Goal: Transaction & Acquisition: Purchase product/service

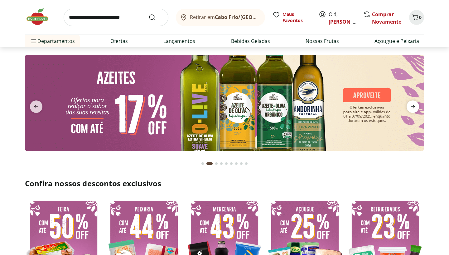
click at [414, 109] on icon "next" at bounding box center [412, 106] width 7 height 7
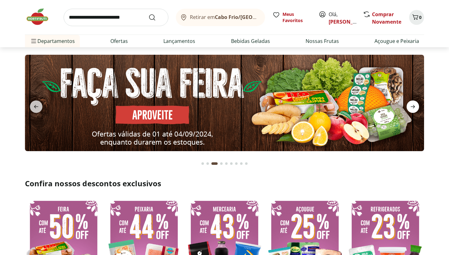
click at [414, 109] on icon "next" at bounding box center [412, 106] width 7 height 7
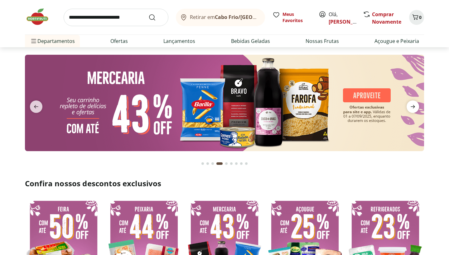
click at [414, 109] on icon "next" at bounding box center [412, 106] width 7 height 7
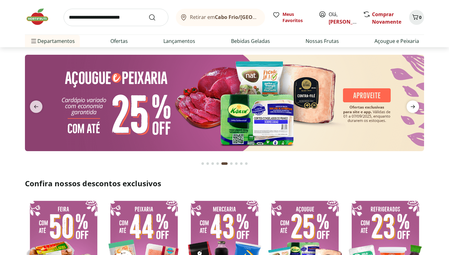
click at [414, 109] on icon "next" at bounding box center [412, 106] width 7 height 7
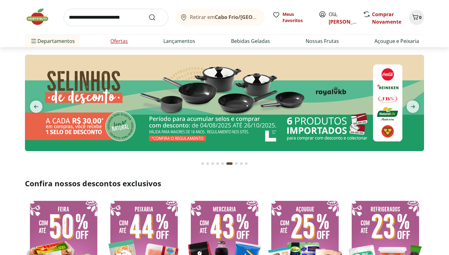
click at [130, 40] on li "Ofertas" at bounding box center [118, 41] width 27 height 12
click at [120, 43] on link "Ofertas" at bounding box center [118, 40] width 17 height 7
select select "**********"
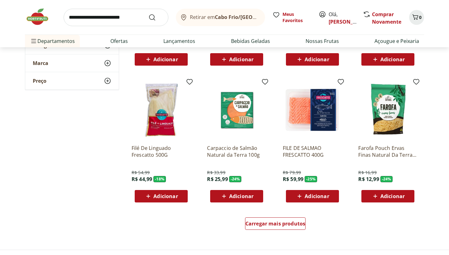
scroll to position [315, 0]
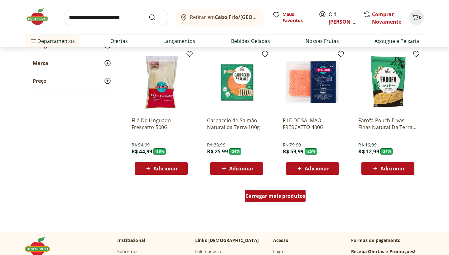
click at [271, 201] on div "Carregar mais produtos" at bounding box center [275, 196] width 61 height 12
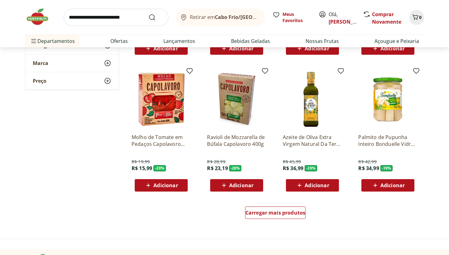
scroll to position [706, 0]
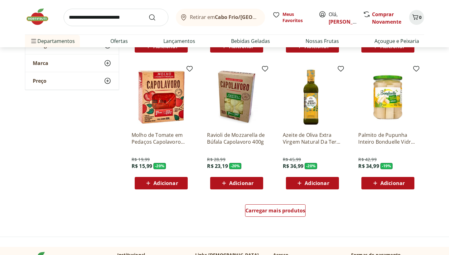
click at [251, 187] on span "Adicionar" at bounding box center [236, 183] width 33 height 7
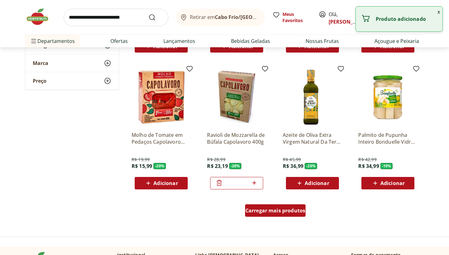
click at [268, 215] on div "Carregar mais produtos" at bounding box center [275, 211] width 61 height 12
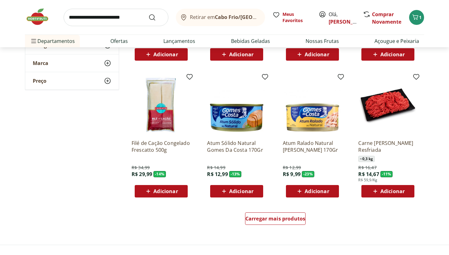
scroll to position [1105, 0]
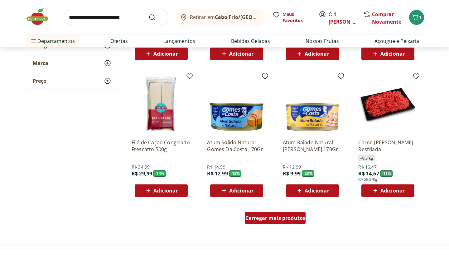
click at [267, 220] on span "Carregar mais produtos" at bounding box center [275, 218] width 60 height 5
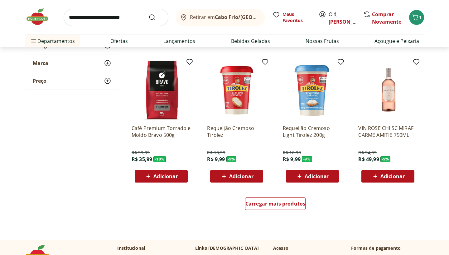
scroll to position [1538, 0]
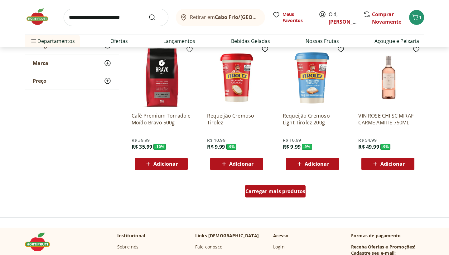
click at [263, 194] on span "Carregar mais produtos" at bounding box center [275, 191] width 60 height 5
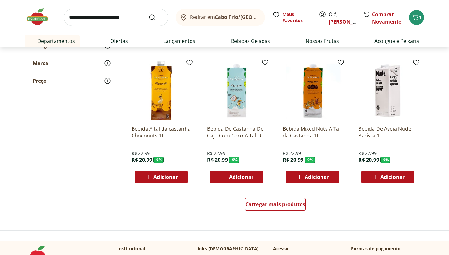
scroll to position [1940, 0]
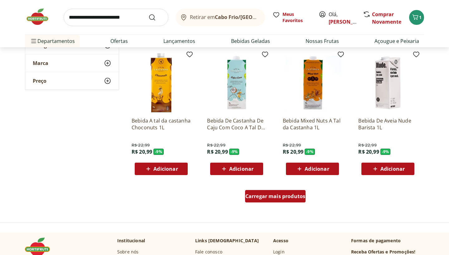
click at [263, 198] on span "Carregar mais produtos" at bounding box center [275, 196] width 60 height 5
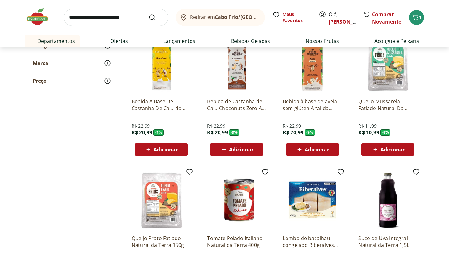
scroll to position [2091, 0]
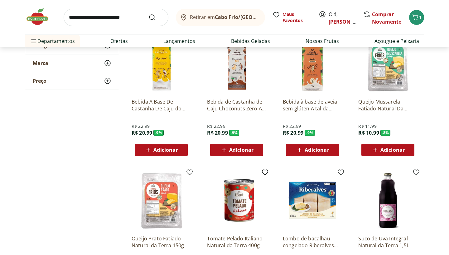
click at [392, 106] on p "Queijo Mussarela Fatiado Natural Da Terra 150g" at bounding box center [387, 105] width 59 height 14
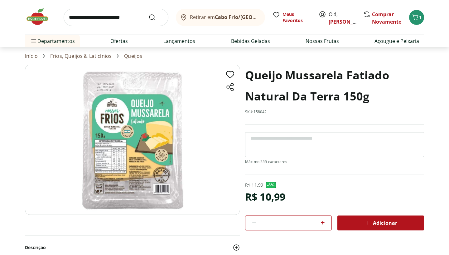
select select "**********"
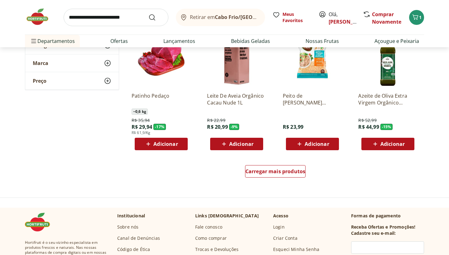
scroll to position [2387, 0]
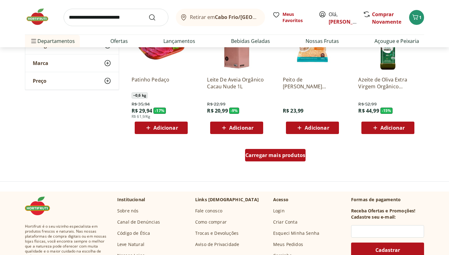
click at [271, 158] on span "Carregar mais produtos" at bounding box center [275, 155] width 60 height 5
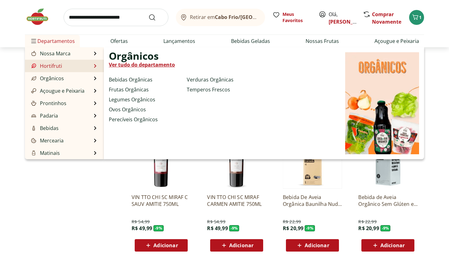
scroll to position [2, 0]
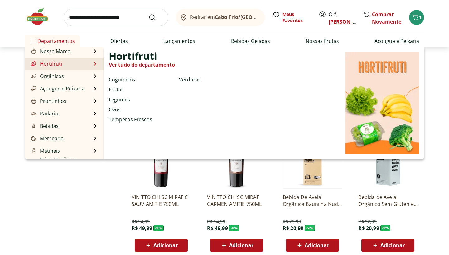
click at [69, 66] on li "Hortifruti Hortifruti Ver tudo do departamento Cogumelos Frutas Legumes Ovos Te…" at bounding box center [64, 64] width 79 height 12
click at [59, 64] on link "Hortifruti" at bounding box center [46, 63] width 32 height 7
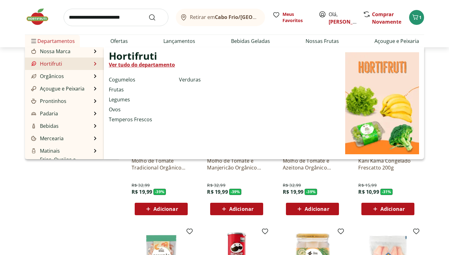
select select "**********"
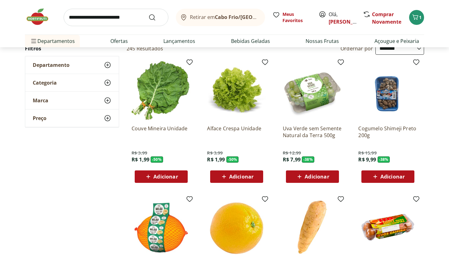
scroll to position [33, 0]
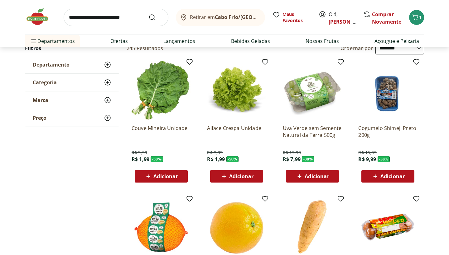
click at [152, 179] on span "Adicionar" at bounding box center [160, 176] width 33 height 7
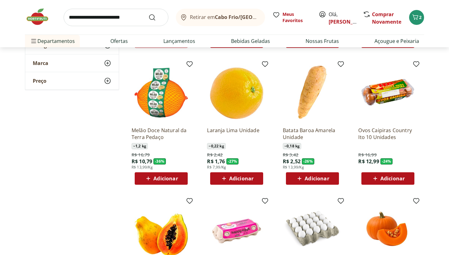
scroll to position [170, 0]
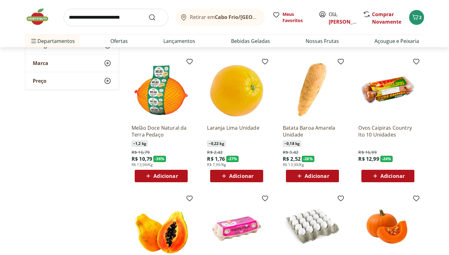
click at [178, 179] on div "Adicionar" at bounding box center [161, 176] width 43 height 11
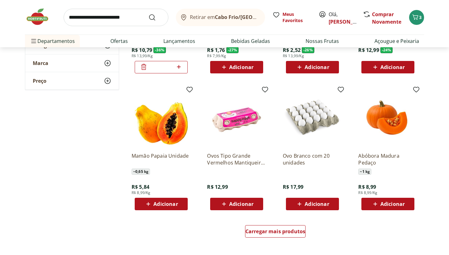
scroll to position [280, 0]
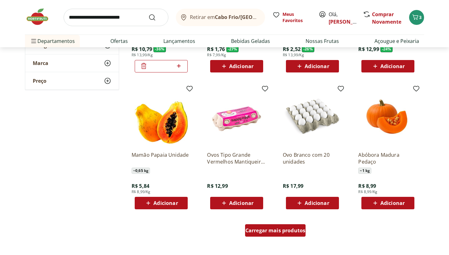
click at [286, 228] on span "Carregar mais produtos" at bounding box center [275, 230] width 60 height 5
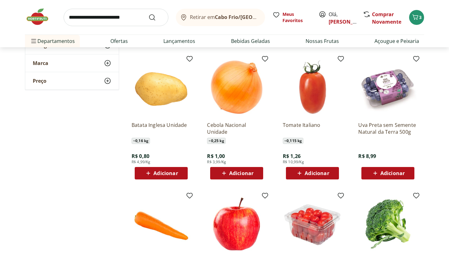
scroll to position [578, 0]
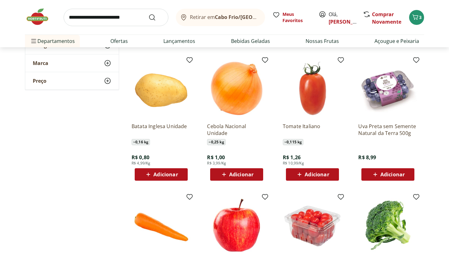
click at [173, 179] on div "Adicionar" at bounding box center [161, 174] width 43 height 11
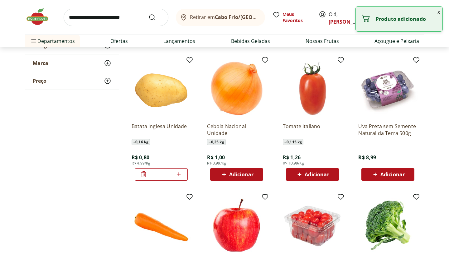
click at [182, 175] on icon at bounding box center [179, 174] width 8 height 7
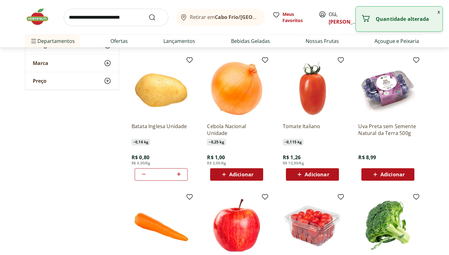
type input "*"
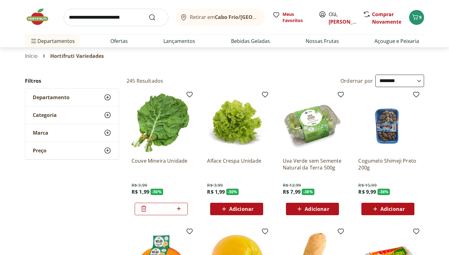
scroll to position [0, 0]
click at [315, 210] on span "Adicionar" at bounding box center [316, 209] width 24 height 5
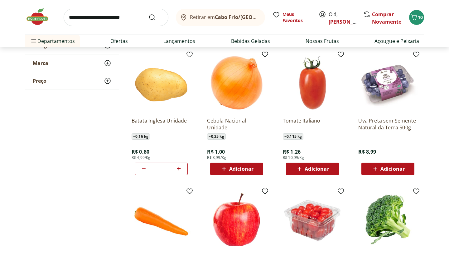
scroll to position [593, 0]
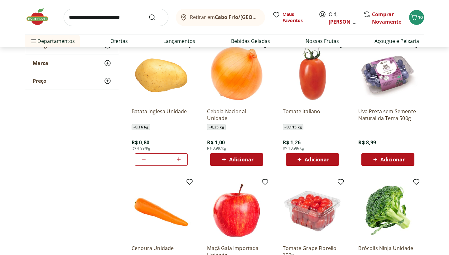
click at [249, 161] on span "Adicionar" at bounding box center [241, 159] width 24 height 5
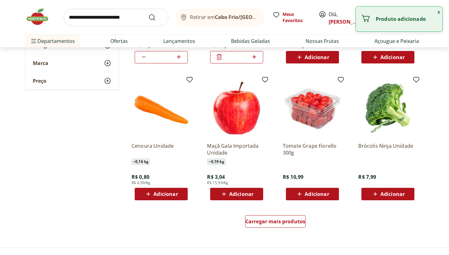
scroll to position [698, 0]
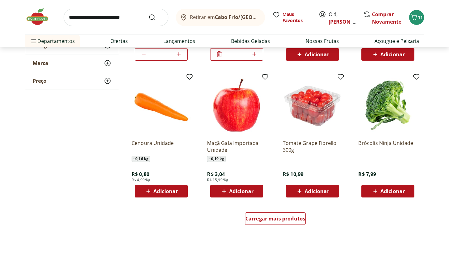
click at [170, 194] on span "Adicionar" at bounding box center [165, 191] width 24 height 5
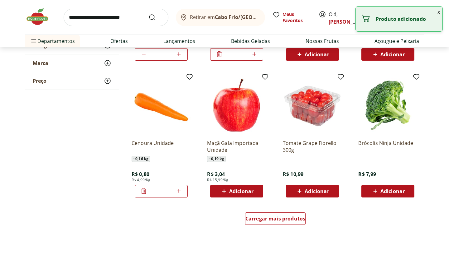
click at [177, 194] on icon at bounding box center [179, 191] width 8 height 7
type input "*"
click at [265, 224] on div "Carregar mais produtos" at bounding box center [275, 219] width 61 height 12
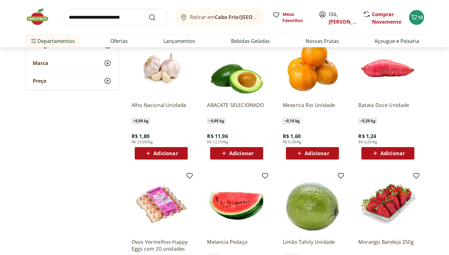
scroll to position [872, 0]
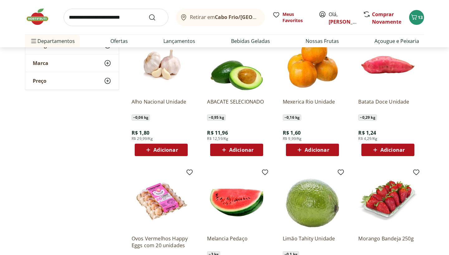
click at [396, 151] on span "Adicionar" at bounding box center [392, 150] width 24 height 5
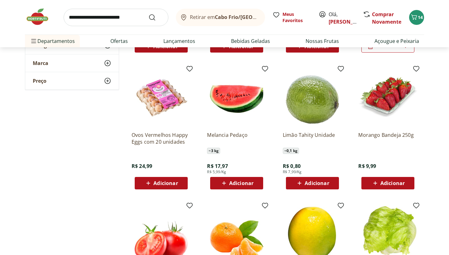
scroll to position [978, 0]
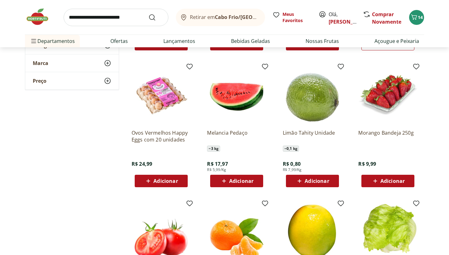
click at [319, 182] on span "Adicionar" at bounding box center [316, 181] width 24 height 5
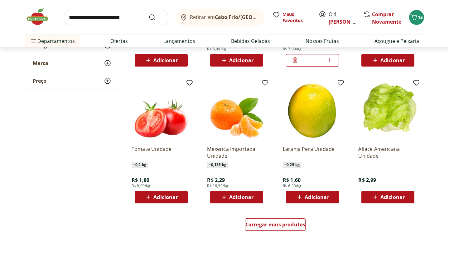
scroll to position [1100, 0]
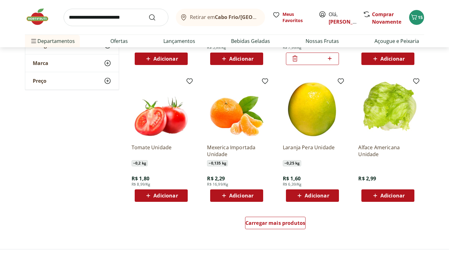
click at [306, 198] on span "Adicionar" at bounding box center [316, 195] width 24 height 5
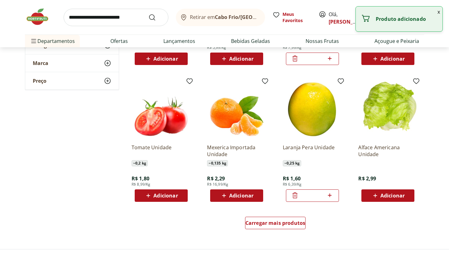
click at [329, 197] on icon at bounding box center [330, 195] width 8 height 7
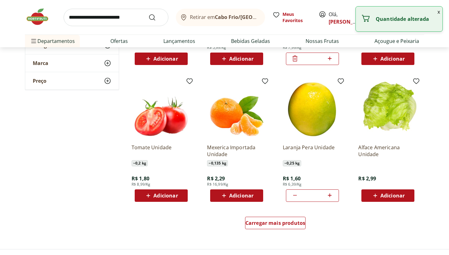
click at [329, 197] on icon at bounding box center [330, 195] width 8 height 7
type input "*"
click at [278, 228] on div "Carregar mais produtos" at bounding box center [275, 223] width 61 height 12
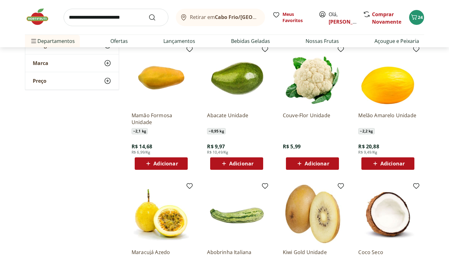
scroll to position [1405, 0]
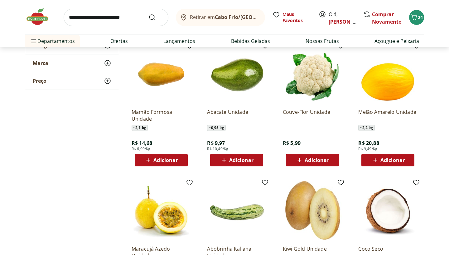
click at [257, 164] on div "Adicionar" at bounding box center [236, 160] width 43 height 11
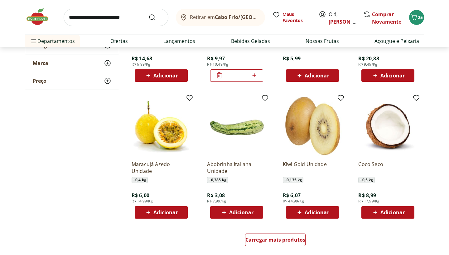
scroll to position [1491, 0]
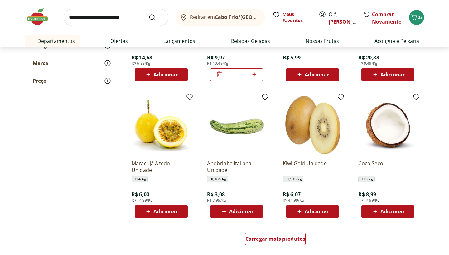
click at [303, 210] on icon at bounding box center [299, 211] width 8 height 7
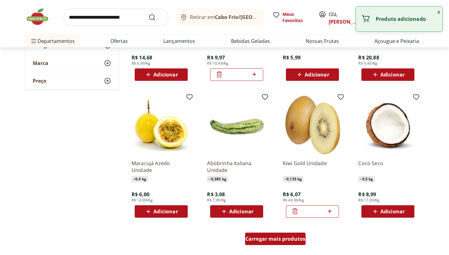
click at [264, 241] on span "Carregar mais produtos" at bounding box center [275, 239] width 60 height 5
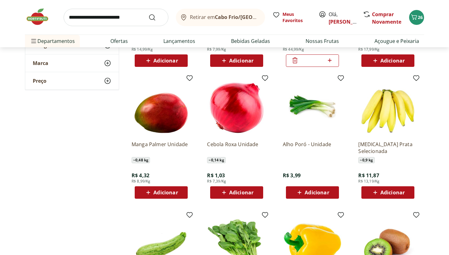
scroll to position [1656, 0]
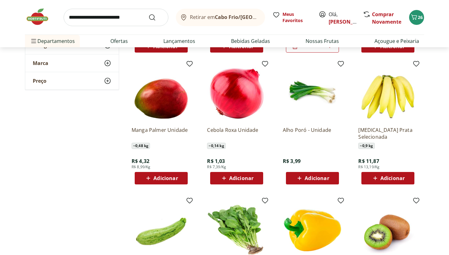
click at [166, 178] on span "Adicionar" at bounding box center [165, 178] width 24 height 5
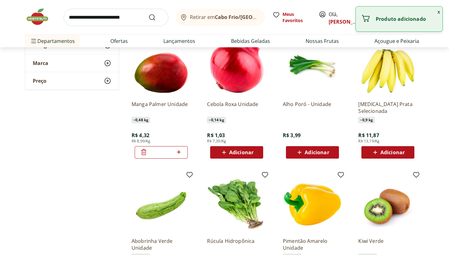
scroll to position [1688, 0]
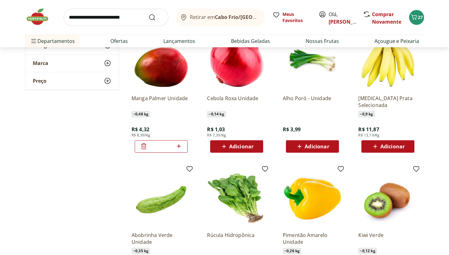
click at [305, 146] on span "Adicionar" at bounding box center [316, 146] width 24 height 5
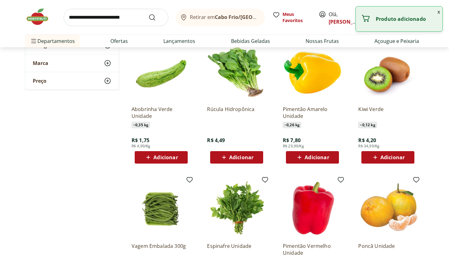
scroll to position [1812, 0]
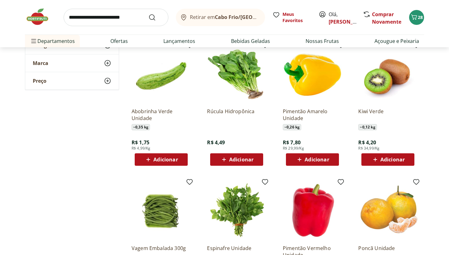
click at [375, 160] on icon at bounding box center [375, 160] width 4 height 4
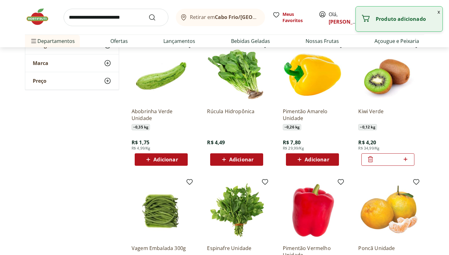
click at [407, 162] on icon at bounding box center [405, 159] width 8 height 7
type input "*"
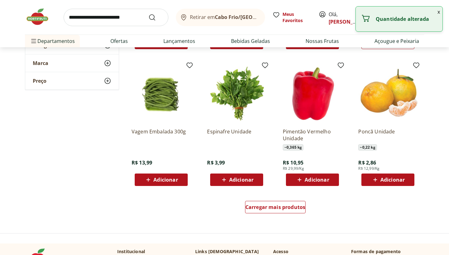
scroll to position [1927, 0]
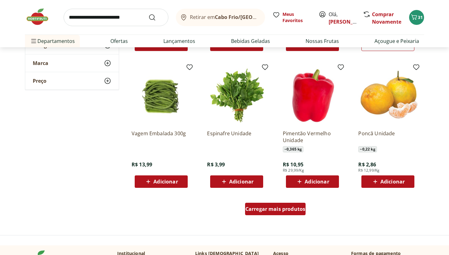
click at [267, 212] on span "Carregar mais produtos" at bounding box center [275, 209] width 60 height 5
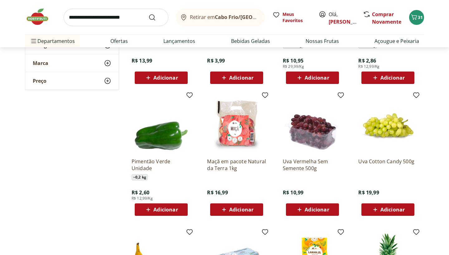
scroll to position [2031, 0]
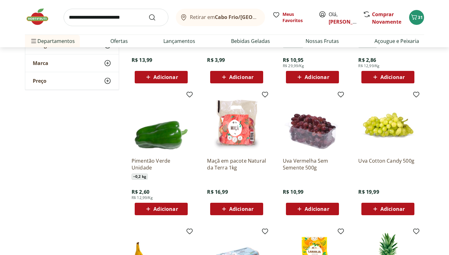
click at [159, 207] on span "Adicionar" at bounding box center [165, 209] width 24 height 5
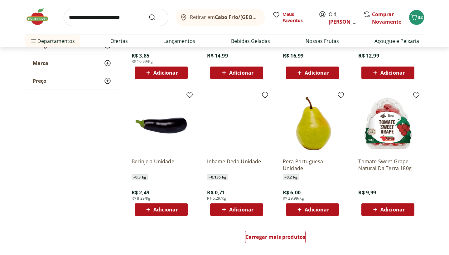
scroll to position [2305, 0]
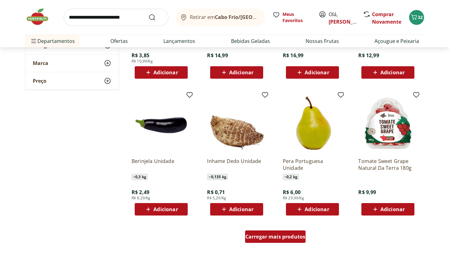
click at [277, 240] on span "Carregar mais produtos" at bounding box center [275, 237] width 60 height 5
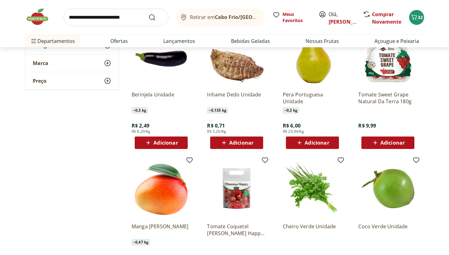
scroll to position [2371, 0]
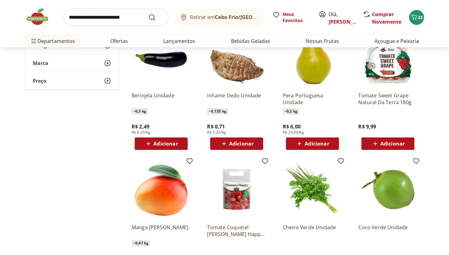
click at [254, 145] on div "Adicionar" at bounding box center [236, 143] width 43 height 11
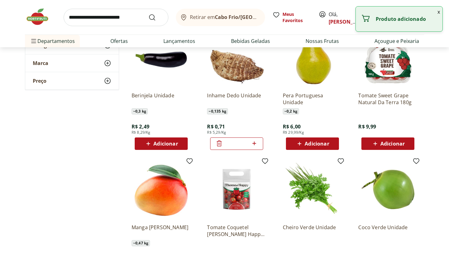
click at [254, 145] on icon at bounding box center [254, 143] width 8 height 7
type input "*"
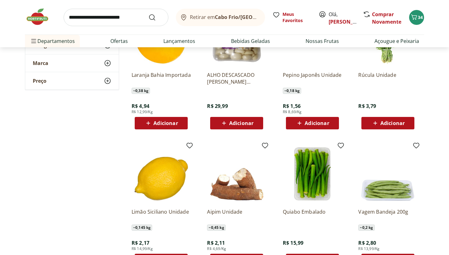
scroll to position [2696, 0]
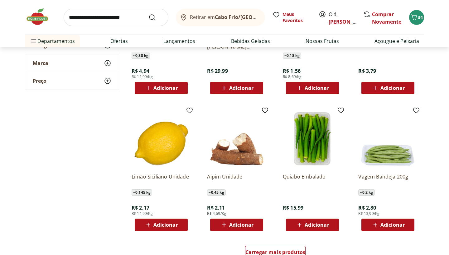
click at [375, 233] on div "Vagem Bandeja 200g ~ 0,2 kg R$ 2,80 R$ 13,99/Kg Adicionar" at bounding box center [387, 170] width 69 height 132
click at [375, 226] on icon at bounding box center [375, 225] width 8 height 7
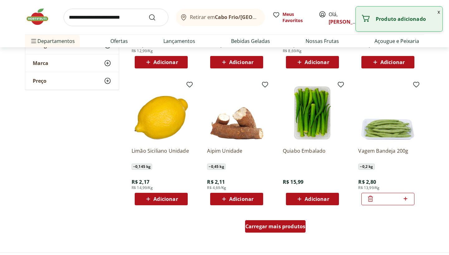
scroll to position [2723, 0]
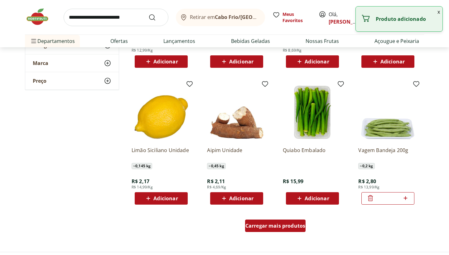
click at [294, 222] on div "Carregar mais produtos" at bounding box center [275, 226] width 61 height 12
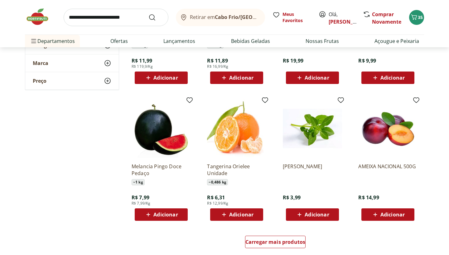
scroll to position [3114, 0]
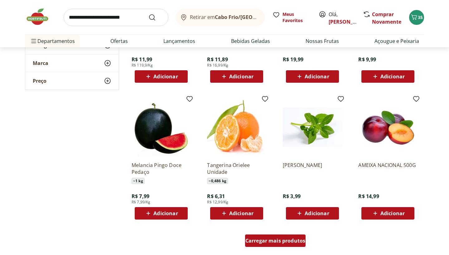
click at [264, 239] on span "Carregar mais produtos" at bounding box center [275, 241] width 60 height 5
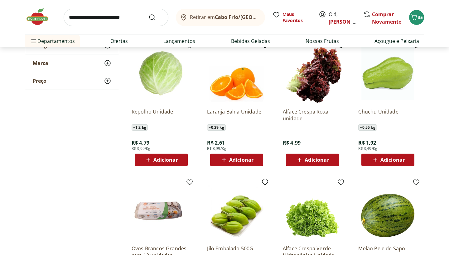
scroll to position [3450, 0]
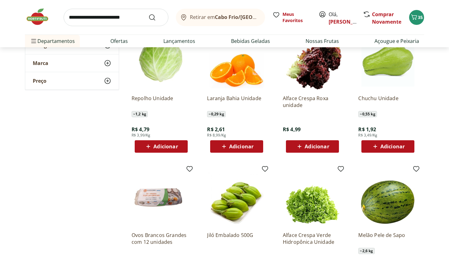
click at [390, 146] on span "Adicionar" at bounding box center [392, 146] width 24 height 5
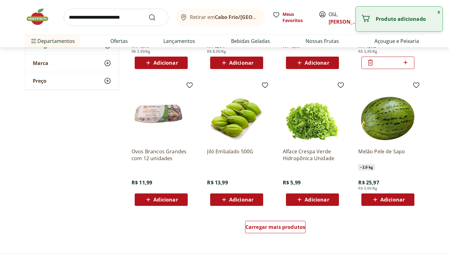
scroll to position [3562, 0]
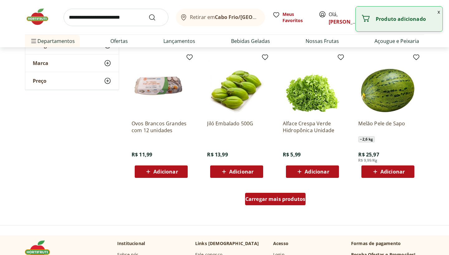
click at [280, 202] on span "Carregar mais produtos" at bounding box center [275, 199] width 60 height 5
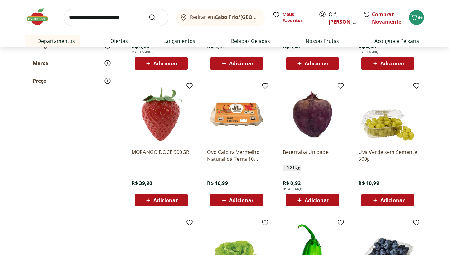
scroll to position [3807, 0]
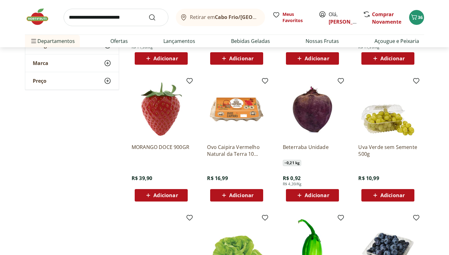
click at [299, 196] on icon at bounding box center [299, 195] width 8 height 7
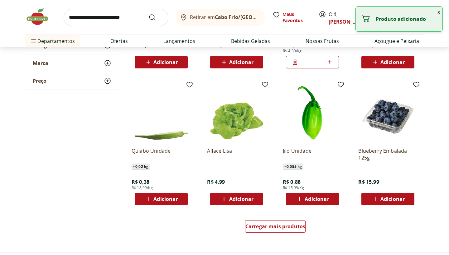
scroll to position [3945, 0]
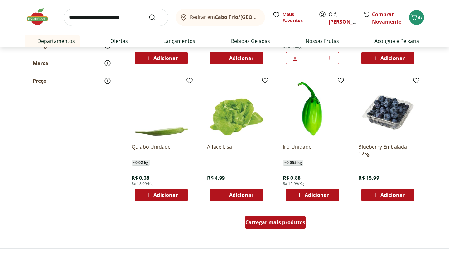
click at [283, 224] on span "Carregar mais produtos" at bounding box center [275, 222] width 60 height 5
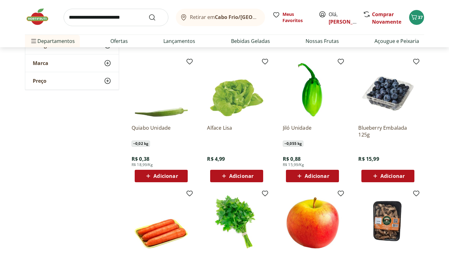
scroll to position [3969, 0]
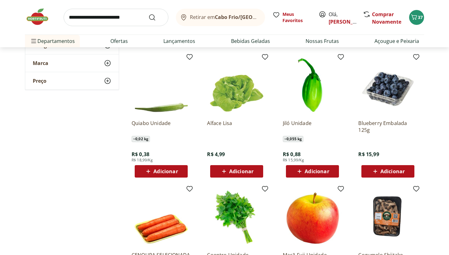
click at [257, 174] on div "Adicionar" at bounding box center [236, 171] width 43 height 11
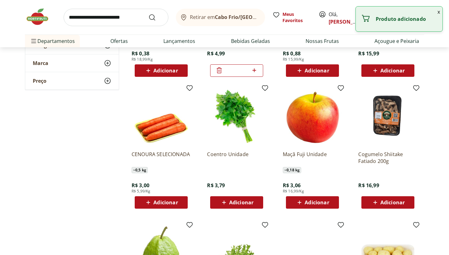
scroll to position [4081, 0]
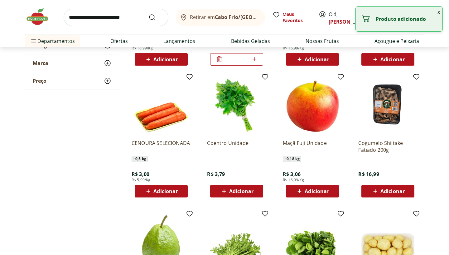
click at [313, 189] on span "Adicionar" at bounding box center [316, 191] width 24 height 5
click at [332, 191] on icon at bounding box center [330, 191] width 8 height 7
type input "*"
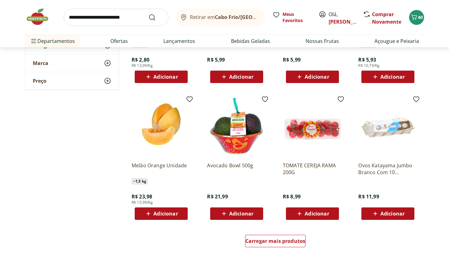
scroll to position [4336, 0]
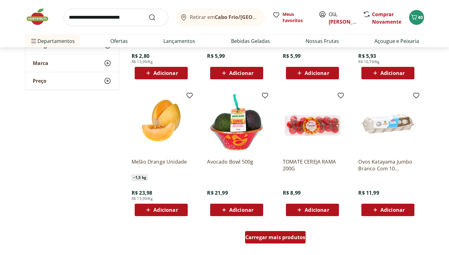
click at [277, 240] on span "Carregar mais produtos" at bounding box center [275, 237] width 60 height 5
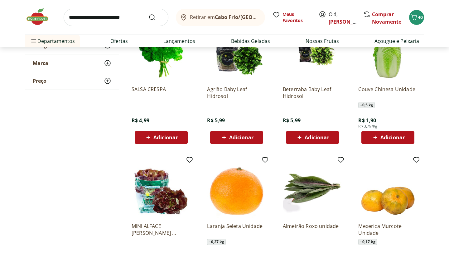
scroll to position [4542, 0]
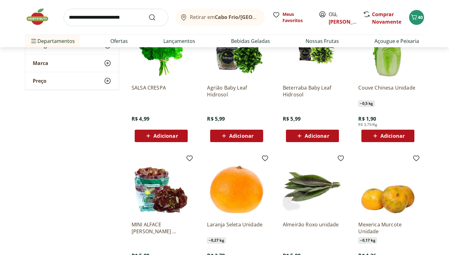
click at [255, 139] on div "Adicionar" at bounding box center [236, 136] width 43 height 11
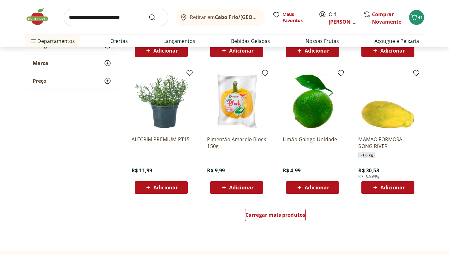
scroll to position [4765, 0]
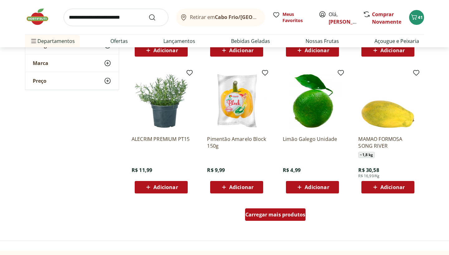
click at [268, 215] on span "Carregar mais produtos" at bounding box center [275, 214] width 60 height 5
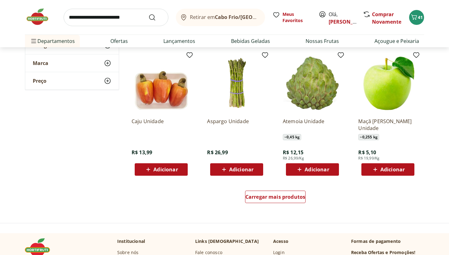
scroll to position [5206, 0]
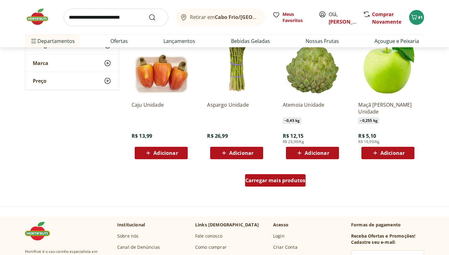
click at [267, 178] on span "Carregar mais produtos" at bounding box center [275, 180] width 60 height 5
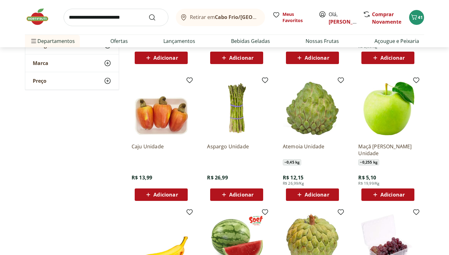
scroll to position [5156, 0]
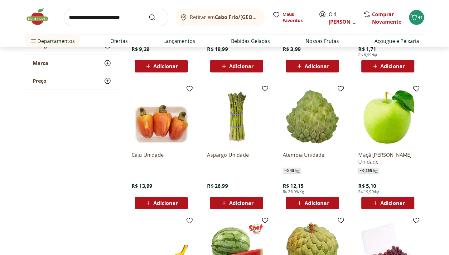
click at [380, 203] on span "Adicionar" at bounding box center [392, 203] width 24 height 5
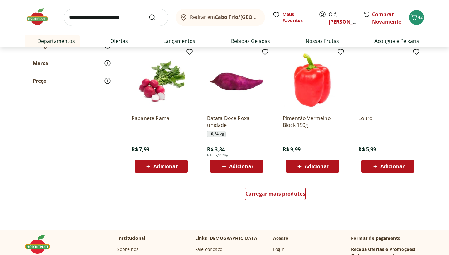
scroll to position [5600, 0]
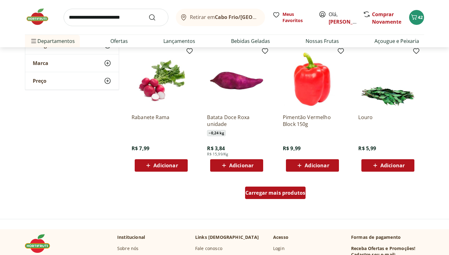
click at [291, 199] on div "Carregar mais produtos" at bounding box center [275, 193] width 61 height 12
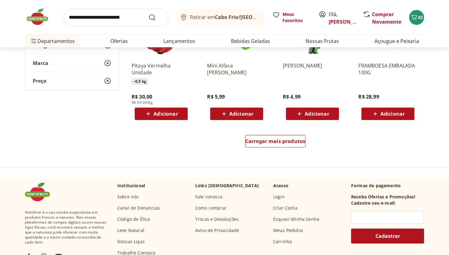
scroll to position [6061, 0]
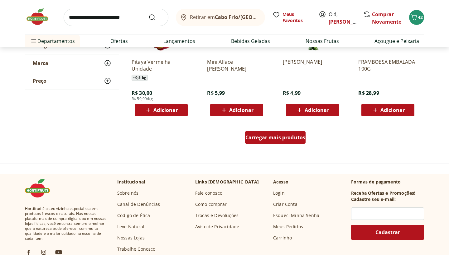
click at [289, 140] on span "Carregar mais produtos" at bounding box center [275, 137] width 60 height 5
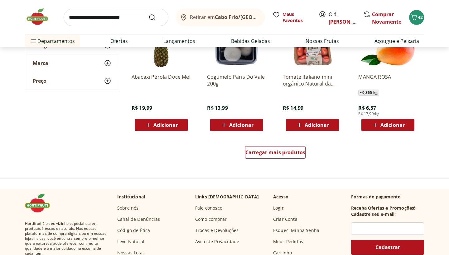
scroll to position [6440, 0]
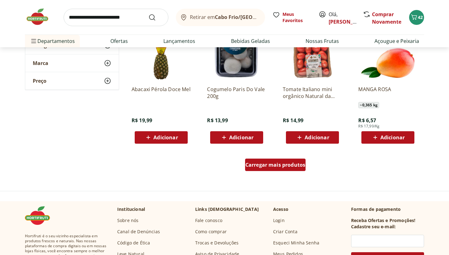
click at [286, 167] on span "Carregar mais produtos" at bounding box center [275, 165] width 60 height 5
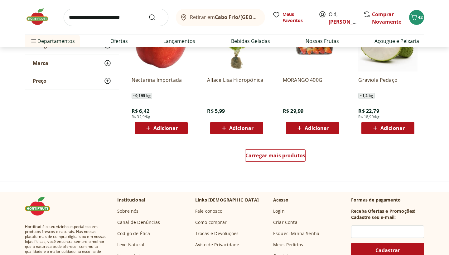
scroll to position [6858, 0]
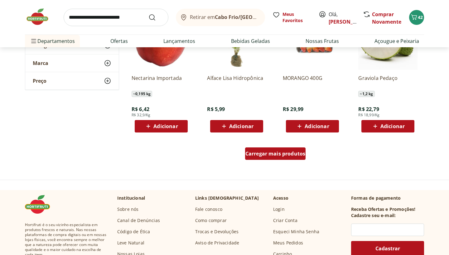
click at [285, 156] on span "Carregar mais produtos" at bounding box center [275, 153] width 60 height 5
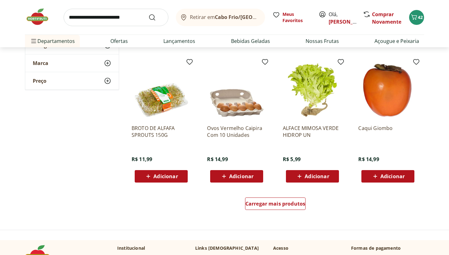
scroll to position [7216, 0]
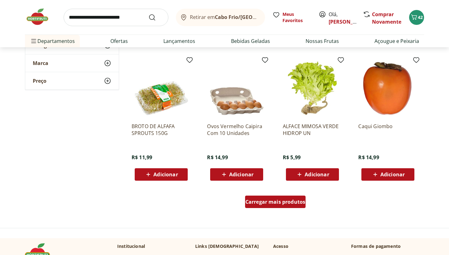
click at [273, 203] on span "Carregar mais produtos" at bounding box center [275, 202] width 60 height 5
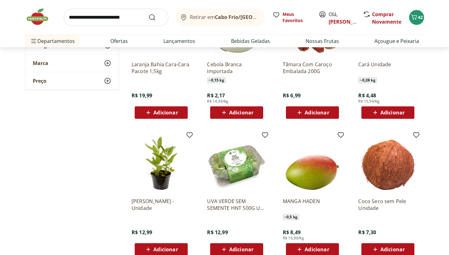
scroll to position [7586, 0]
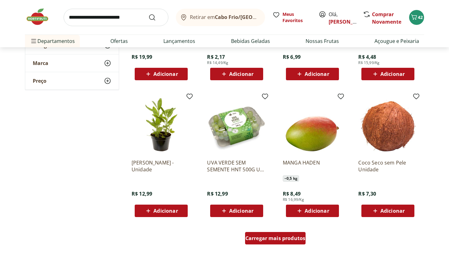
click at [273, 241] on span "Carregar mais produtos" at bounding box center [275, 238] width 60 height 5
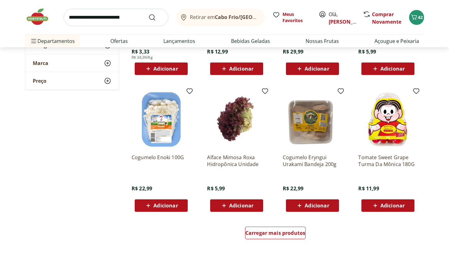
scroll to position [8005, 0]
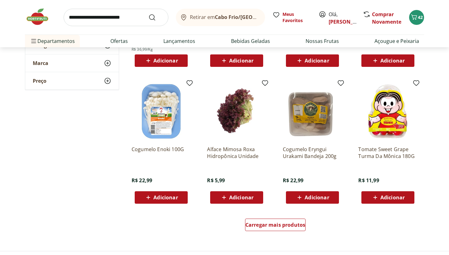
click at [269, 216] on div "Carregar mais produtos" at bounding box center [275, 227] width 302 height 30
click at [269, 226] on span "Carregar mais produtos" at bounding box center [275, 225] width 60 height 5
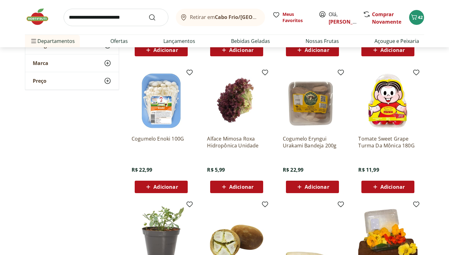
scroll to position [8026, 0]
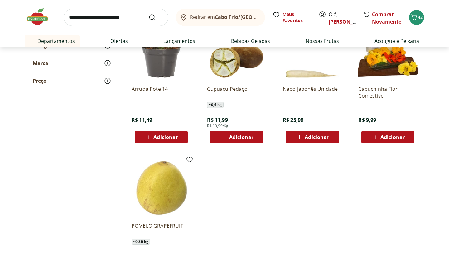
scroll to position [8205, 0]
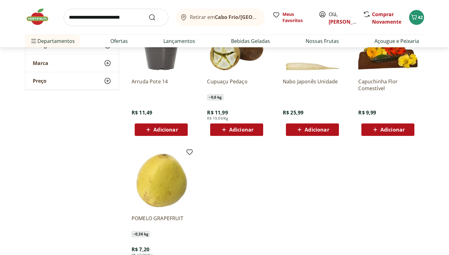
click at [122, 19] on input "search" at bounding box center [116, 17] width 105 height 17
type input "*******"
click at [156, 17] on button "Submit Search" at bounding box center [155, 17] width 15 height 7
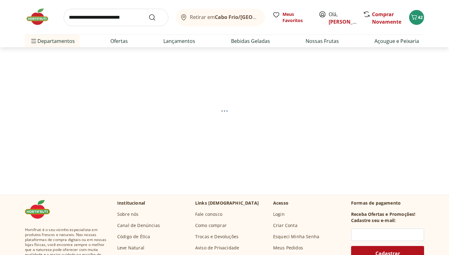
select select "**********"
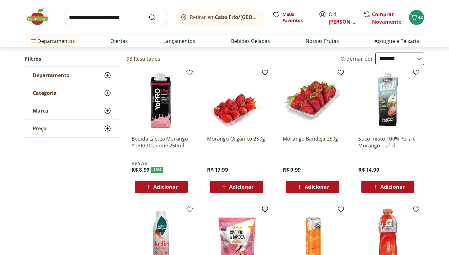
scroll to position [50, 0]
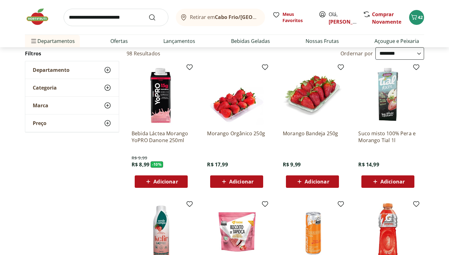
click at [229, 177] on div "Adicionar" at bounding box center [236, 181] width 43 height 11
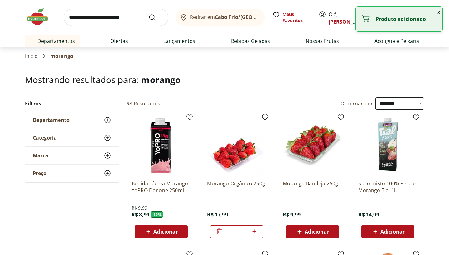
scroll to position [0, 0]
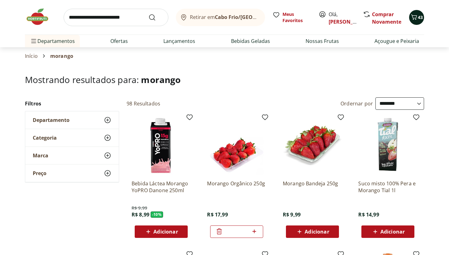
click at [417, 15] on icon "Carrinho" at bounding box center [413, 16] width 7 height 7
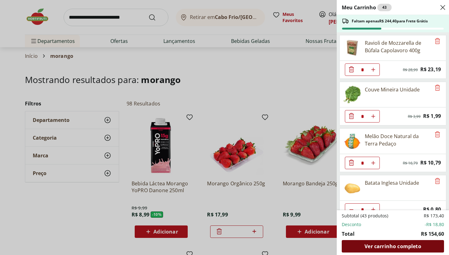
click at [369, 246] on span "Ver carrinho completo" at bounding box center [392, 246] width 56 height 5
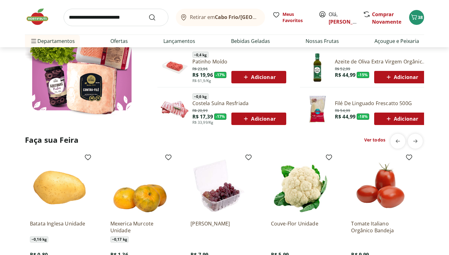
scroll to position [146, 0]
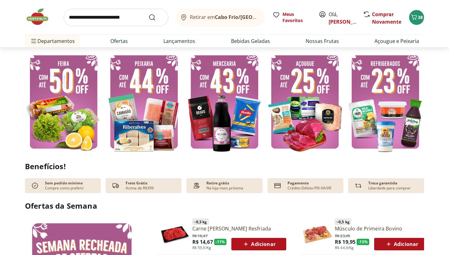
click at [89, 20] on input "search" at bounding box center [116, 17] width 105 height 17
type input "******"
click at [156, 17] on button "Submit Search" at bounding box center [155, 17] width 15 height 7
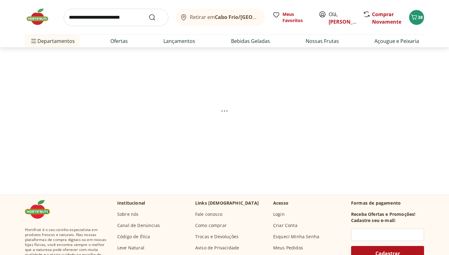
select select "**********"
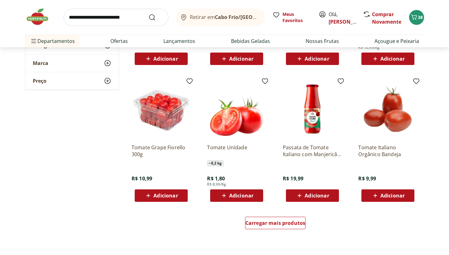
scroll to position [316, 0]
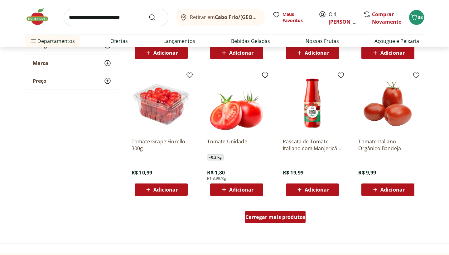
click at [264, 217] on span "Carregar mais produtos" at bounding box center [275, 217] width 60 height 5
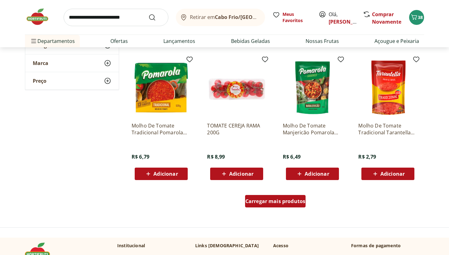
scroll to position [738, 0]
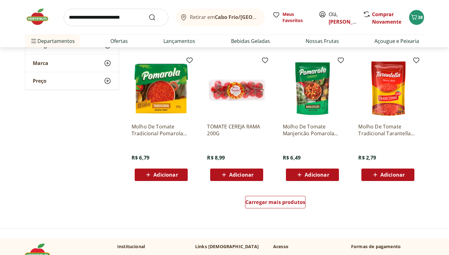
click at [264, 212] on div "Carregar mais produtos" at bounding box center [275, 204] width 302 height 30
click at [261, 203] on span "Carregar mais produtos" at bounding box center [275, 202] width 60 height 5
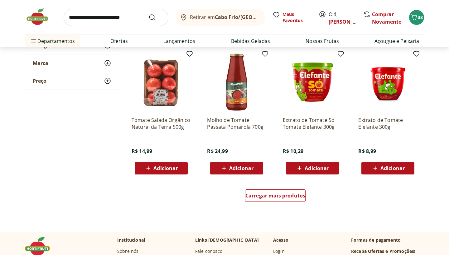
scroll to position [1157, 0]
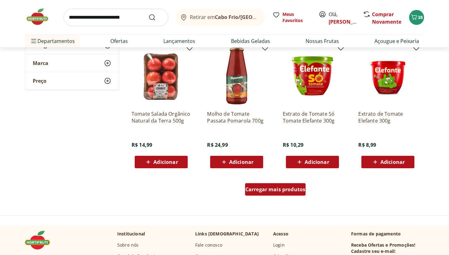
click at [261, 190] on span "Carregar mais produtos" at bounding box center [275, 189] width 60 height 5
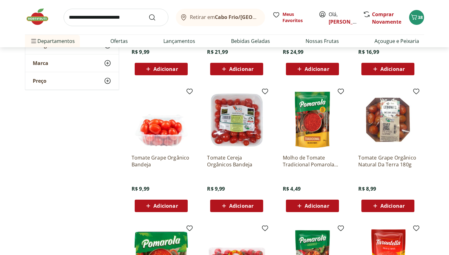
scroll to position [589, 0]
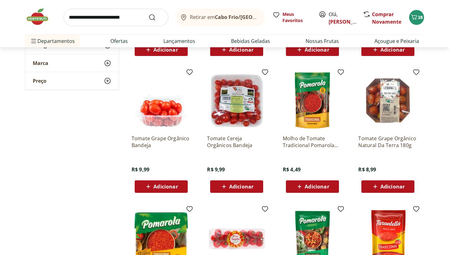
click at [146, 184] on icon at bounding box center [148, 186] width 8 height 7
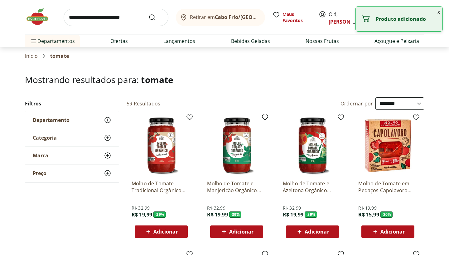
scroll to position [0, 0]
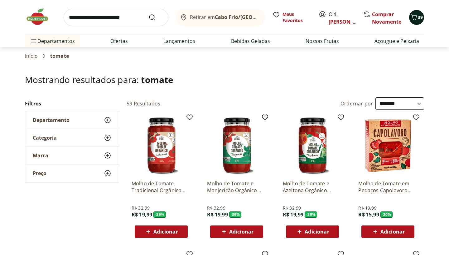
click at [418, 20] on span "39" at bounding box center [420, 17] width 5 height 6
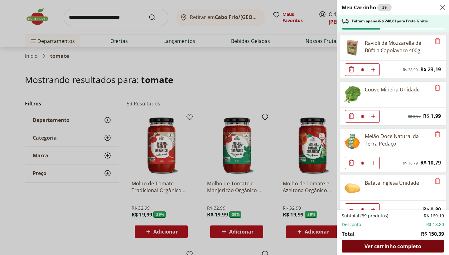
click at [366, 244] on span "Ver carrinho completo" at bounding box center [392, 246] width 56 height 5
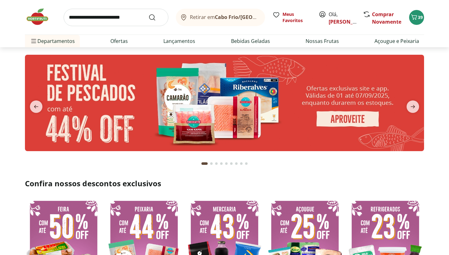
click at [134, 19] on input "search" at bounding box center [116, 17] width 105 height 17
type input "****"
click at [156, 17] on button "Submit Search" at bounding box center [155, 17] width 15 height 7
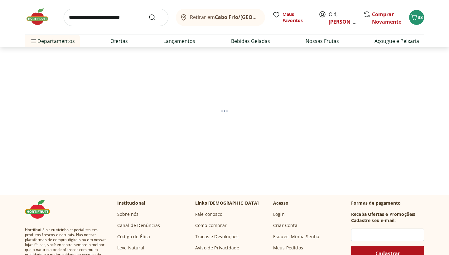
select select "**********"
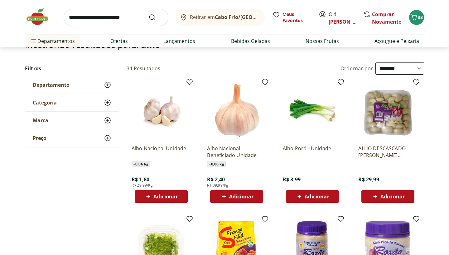
scroll to position [38, 0]
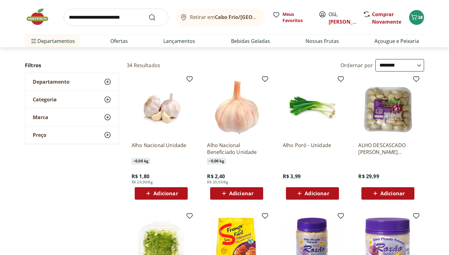
click at [149, 197] on icon at bounding box center [148, 193] width 8 height 7
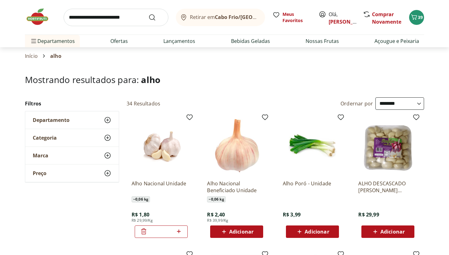
scroll to position [0, 0]
click at [417, 18] on icon "Carrinho" at bounding box center [413, 16] width 7 height 7
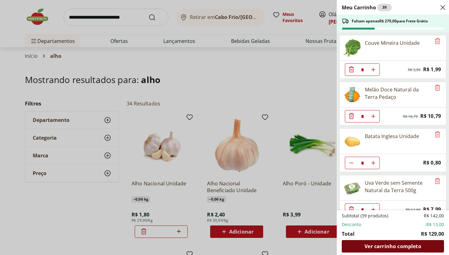
click at [367, 244] on span "Ver carrinho completo" at bounding box center [392, 246] width 56 height 5
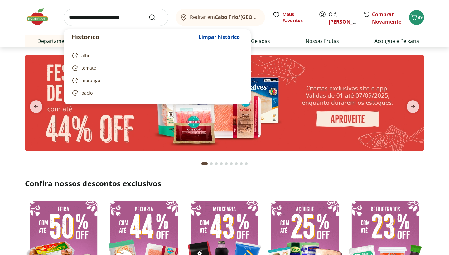
click at [136, 22] on input "search" at bounding box center [116, 17] width 105 height 17
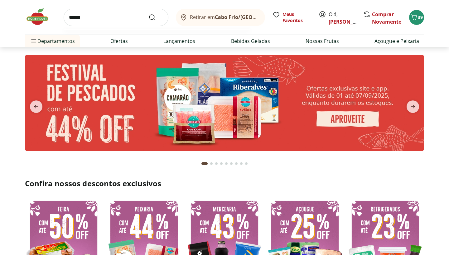
type input "******"
click at [156, 17] on button "Submit Search" at bounding box center [155, 17] width 15 height 7
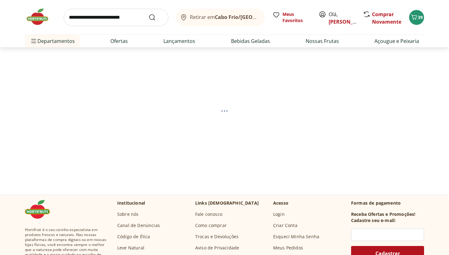
select select "**********"
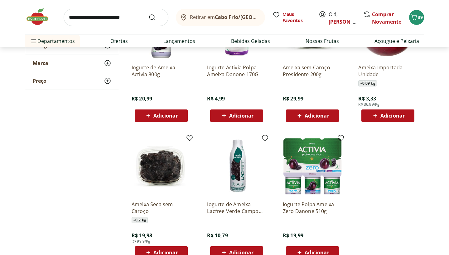
scroll to position [272, 0]
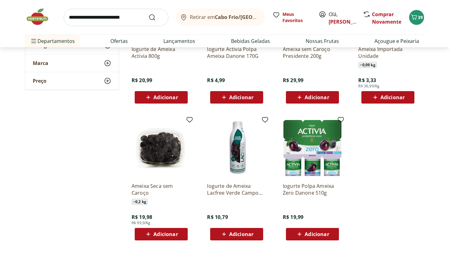
click at [402, 96] on span "Adicionar" at bounding box center [392, 97] width 24 height 5
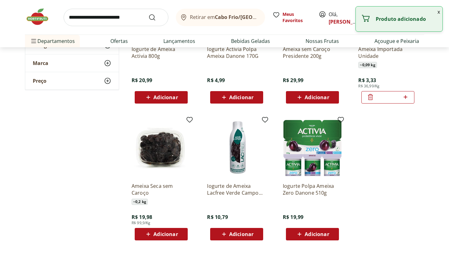
click at [405, 98] on icon at bounding box center [405, 97] width 4 height 4
type input "*"
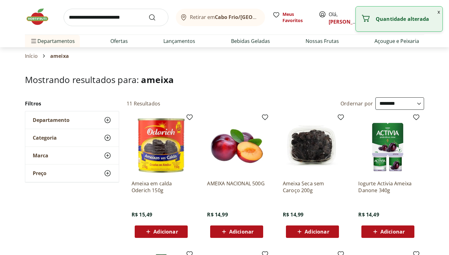
scroll to position [0, 0]
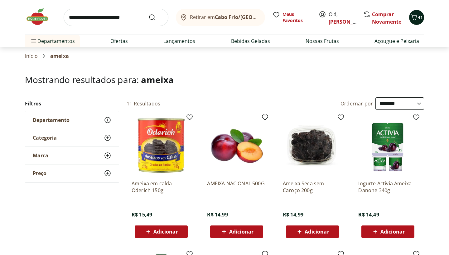
click at [415, 18] on icon "Carrinho" at bounding box center [413, 16] width 7 height 7
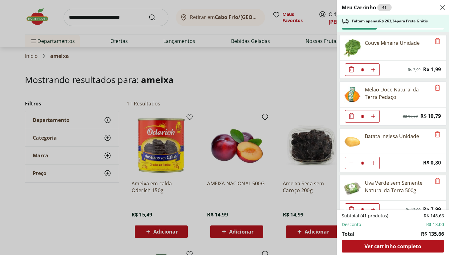
click at [296, 58] on div "Meu Carrinho 41 Faltam apenas R$ 263,34 para Frete Grátis Couve Mineira Unidade…" at bounding box center [224, 127] width 449 height 255
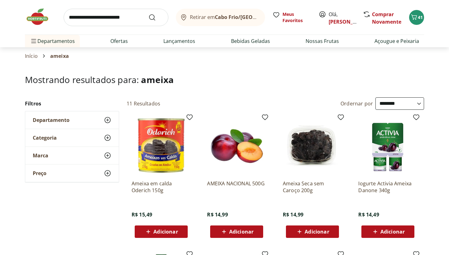
click at [94, 19] on input "search" at bounding box center [116, 17] width 105 height 17
type input "**********"
click at [156, 17] on button "Submit Search" at bounding box center [155, 17] width 15 height 7
